Goal: Information Seeking & Learning: Stay updated

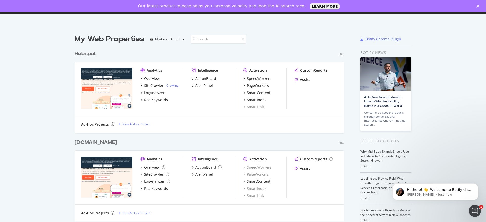
click at [18, 70] on div "My Web Properties Most recent crawl Hubspot Pro Analytics Overview SiteCrawler …" at bounding box center [243, 151] width 486 height 250
click at [299, 34] on div "My Web Properties Most recent crawl" at bounding box center [194, 39] width 239 height 10
click at [459, 195] on p "[PERSON_NAME] • Just now" at bounding box center [438, 194] width 65 height 5
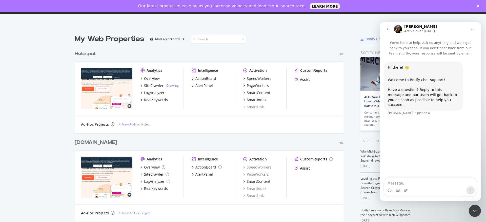
click at [314, 46] on div "Hubspot Pro Analytics Overview SiteCrawler - Crawling LogAnalyzer RealKeywords …" at bounding box center [211, 88] width 273 height 89
click at [479, 5] on div "Close" at bounding box center [478, 6] width 5 height 3
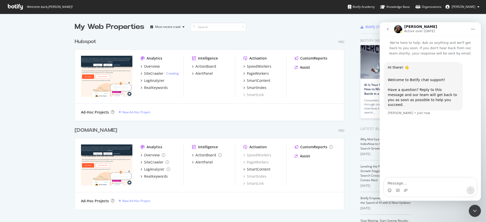
click at [385, 30] on button "go back" at bounding box center [388, 29] width 10 height 10
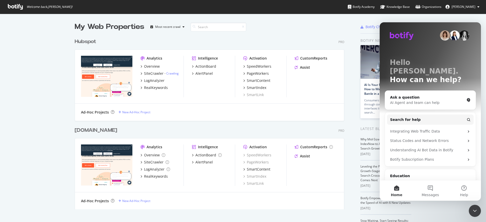
click at [336, 19] on div "My Web Properties Most recent crawl Hubspot Pro Analytics Overview SiteCrawler …" at bounding box center [243, 139] width 486 height 250
click at [476, 213] on div "Close Intercom Messenger" at bounding box center [474, 210] width 12 height 12
